Goal: Check status: Check status

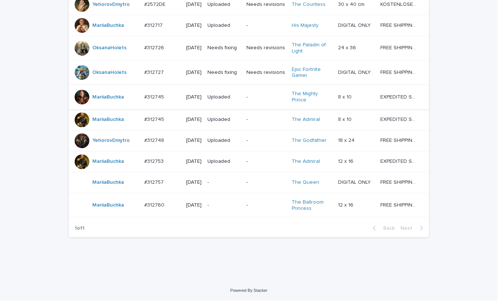
scroll to position [506, 0]
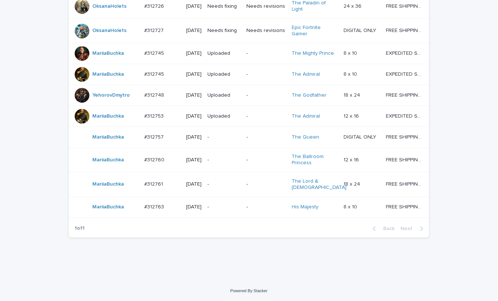
scroll to position [530, 0]
drag, startPoint x: 153, startPoint y: 275, endPoint x: 158, endPoint y: 273, distance: 5.6
